Goal: Information Seeking & Learning: Learn about a topic

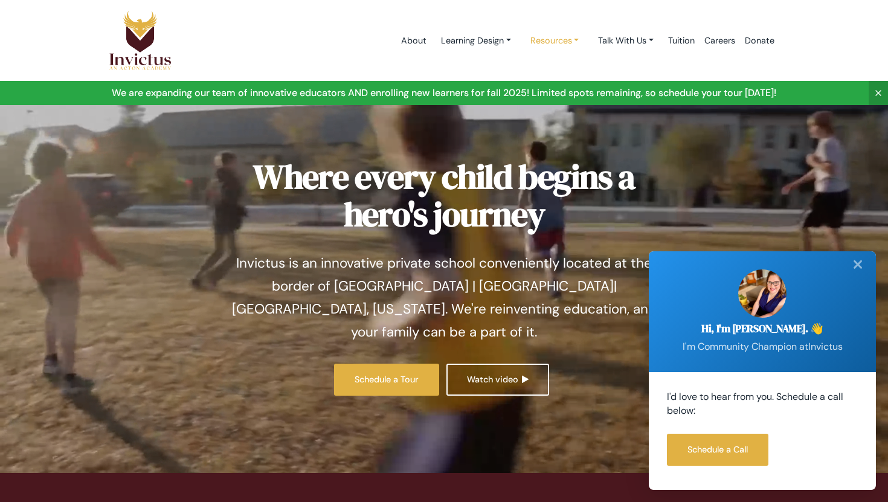
click at [578, 42] on link "Resources" at bounding box center [555, 41] width 68 height 22
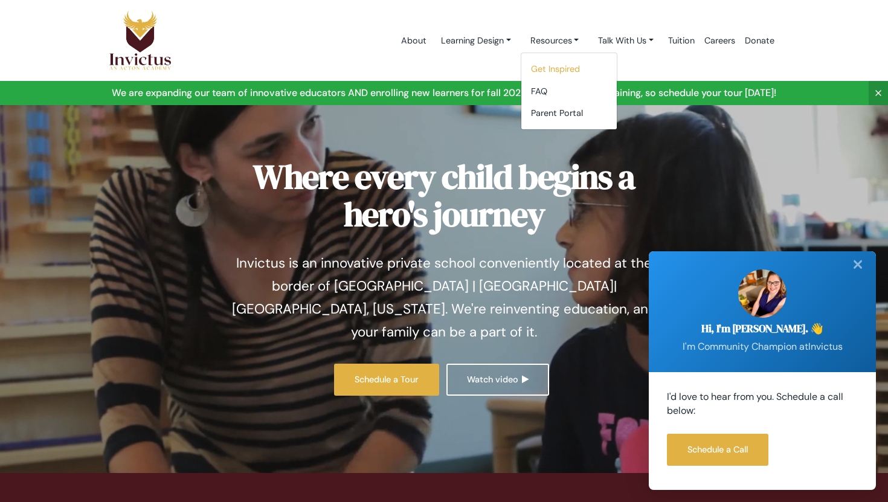
click at [569, 71] on link "Get Inspired" at bounding box center [568, 69] width 95 height 22
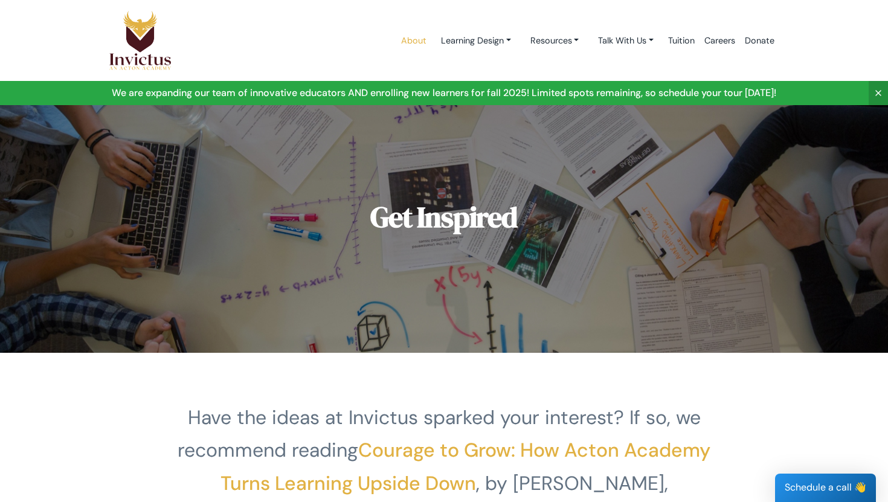
click at [415, 41] on link "About" at bounding box center [413, 40] width 35 height 51
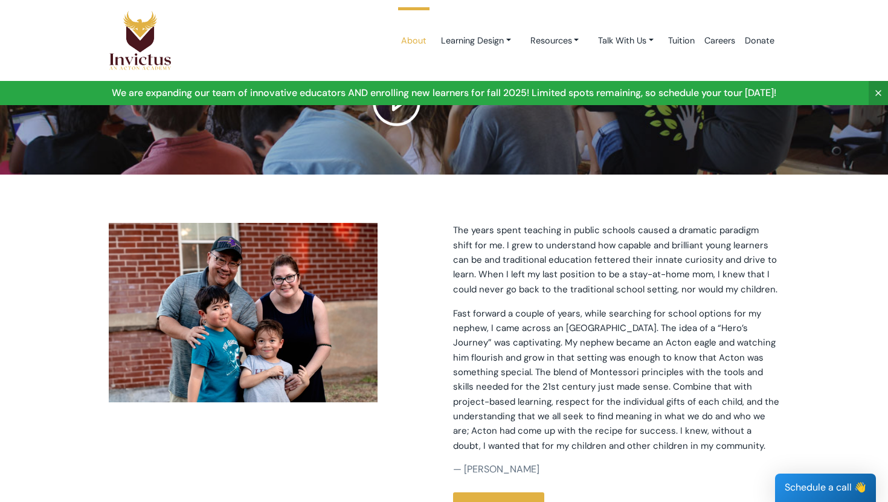
scroll to position [262, 0]
